Goal: Information Seeking & Learning: Check status

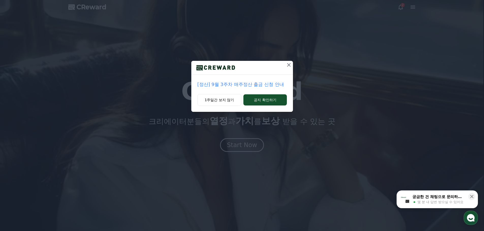
click at [287, 65] on icon at bounding box center [289, 65] width 6 height 6
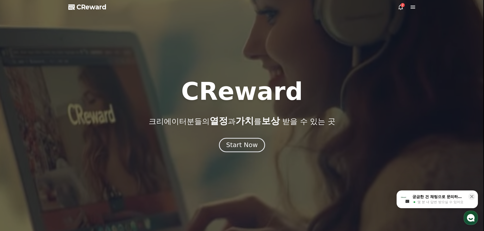
click at [252, 139] on button "Start Now" at bounding box center [242, 145] width 46 height 14
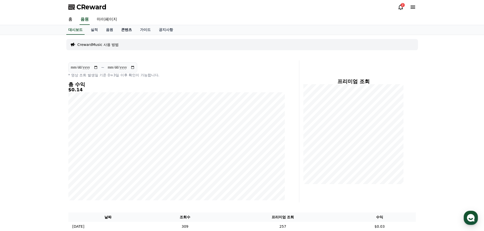
click at [125, 31] on link "콘텐츠" at bounding box center [126, 30] width 19 height 10
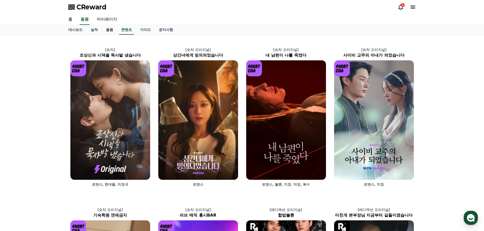
click at [115, 32] on link "음원" at bounding box center [109, 30] width 15 height 10
click at [104, 22] on link "마이페이지" at bounding box center [107, 19] width 28 height 11
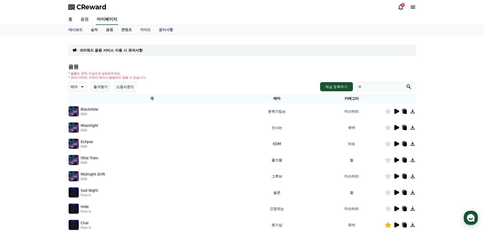
select select "**********"
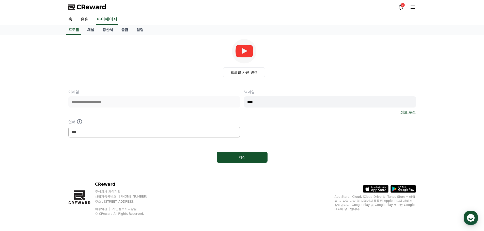
click at [402, 1] on div "CReward 2" at bounding box center [242, 7] width 356 height 14
click at [399, 7] on icon at bounding box center [400, 7] width 6 height 6
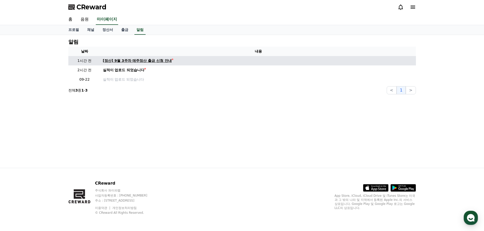
click at [147, 62] on div "[정산] 9월 3주차 매주정산 출금 신청 안내" at bounding box center [137, 60] width 69 height 5
